Goal: Find specific page/section: Find specific page/section

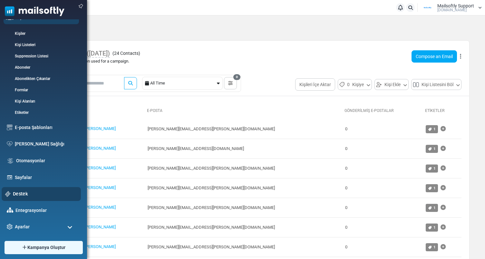
click at [22, 194] on link "Destek" at bounding box center [45, 193] width 65 height 7
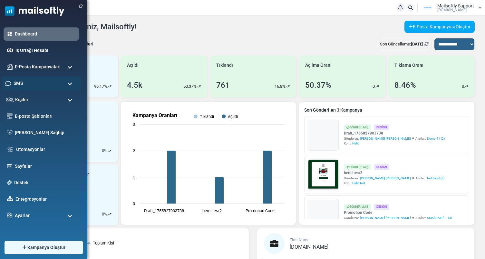
click at [58, 83] on div "SMS" at bounding box center [41, 83] width 79 height 14
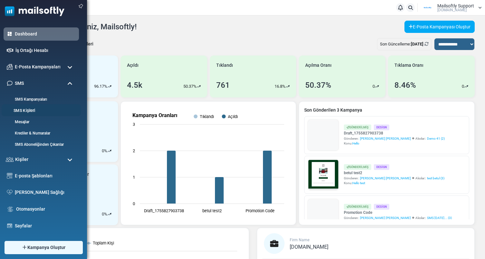
click at [24, 109] on link "SMS Kişileri" at bounding box center [40, 111] width 77 height 6
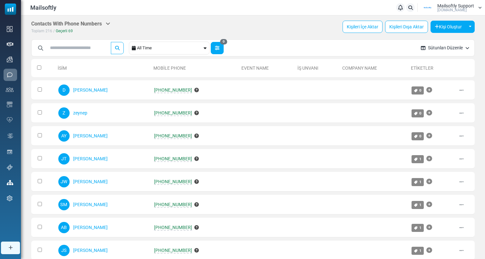
click at [224, 50] on button "0" at bounding box center [217, 48] width 13 height 12
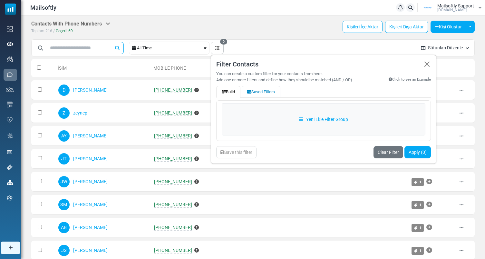
click at [268, 93] on button "Saved Filters" at bounding box center [261, 92] width 39 height 12
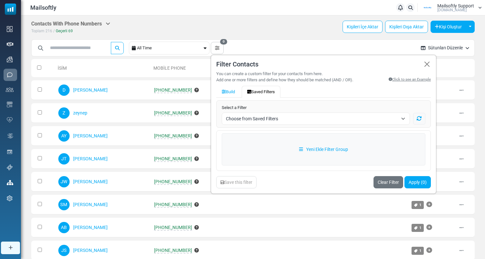
click at [256, 114] on span "Choose from Saved Filters" at bounding box center [316, 119] width 188 height 12
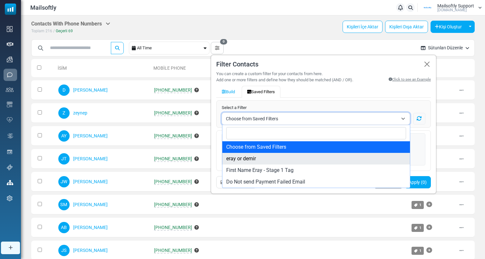
select select "***"
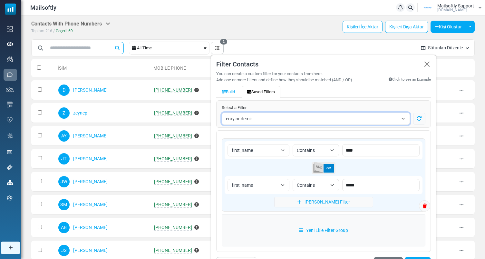
scroll to position [64, 0]
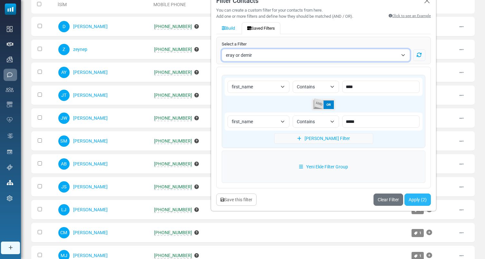
click at [418, 197] on button "Apply (2)" at bounding box center [418, 200] width 26 height 12
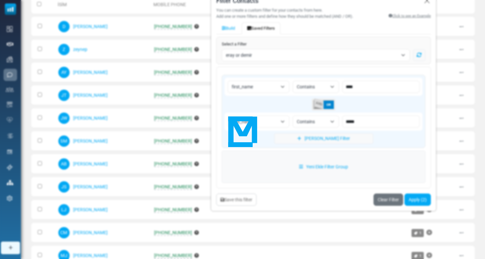
scroll to position [15, 0]
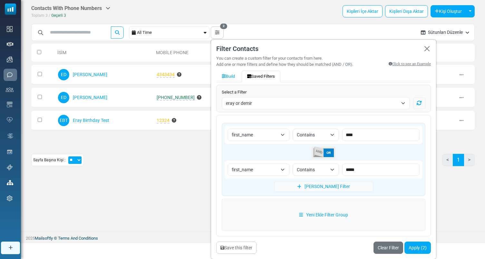
click at [161, 171] on div "Contacts With Phone Numbers Kişiler Aboneler [GEOGRAPHIC_DATA] Toplam 3 / Geçer…" at bounding box center [253, 88] width 464 height 176
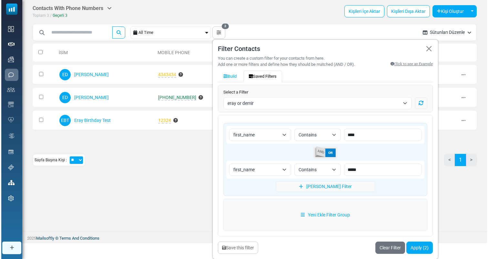
scroll to position [0, 0]
